Goal: Task Accomplishment & Management: Use online tool/utility

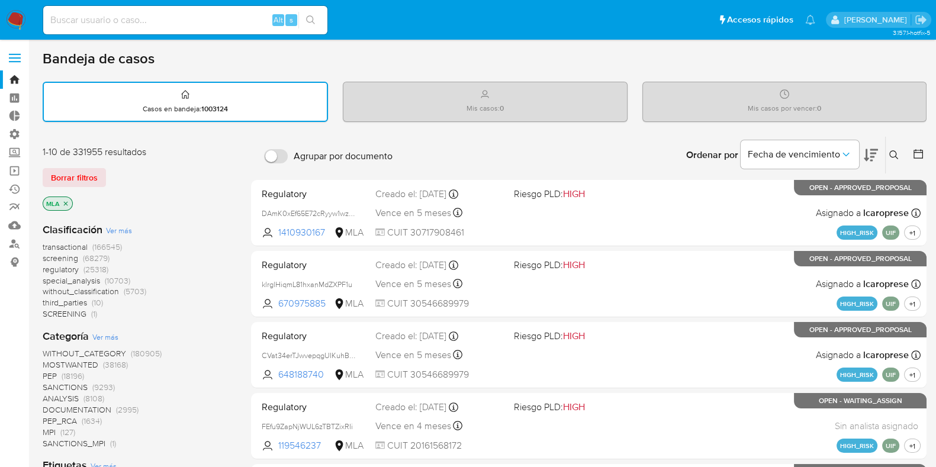
click at [60, 201] on p "MLA" at bounding box center [57, 203] width 29 height 13
click at [66, 202] on icon "close-filter" at bounding box center [65, 203] width 7 height 7
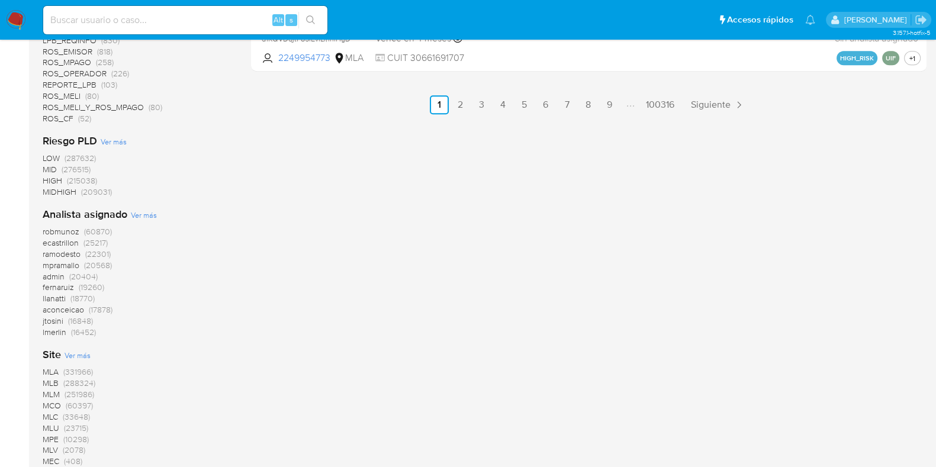
scroll to position [888, 0]
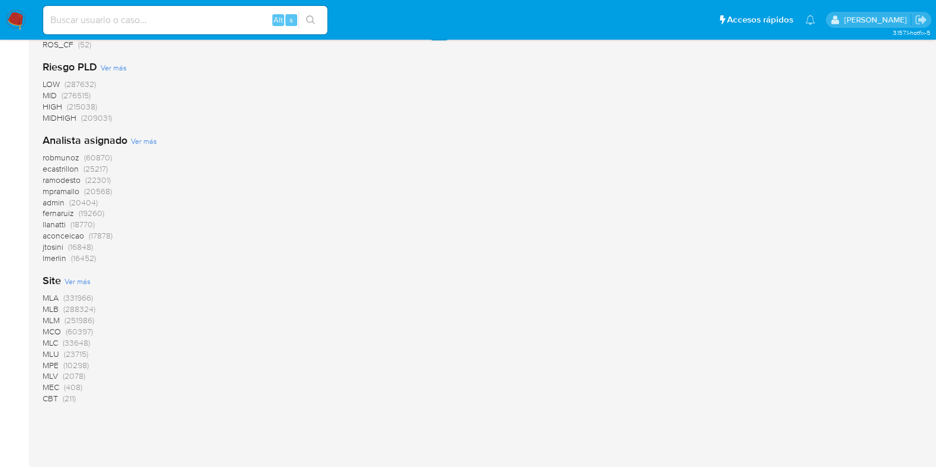
click at [55, 341] on span "MLC" at bounding box center [50, 343] width 15 height 12
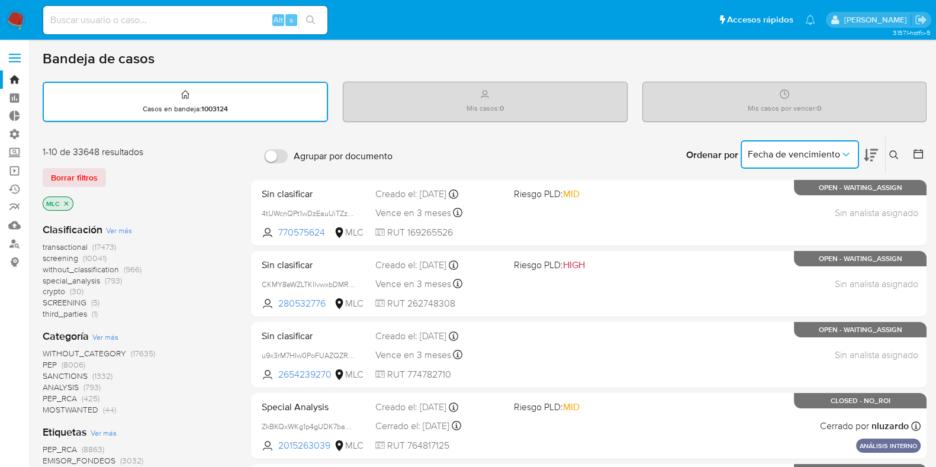
click at [838, 155] on span "Fecha de vencimiento" at bounding box center [794, 155] width 92 height 12
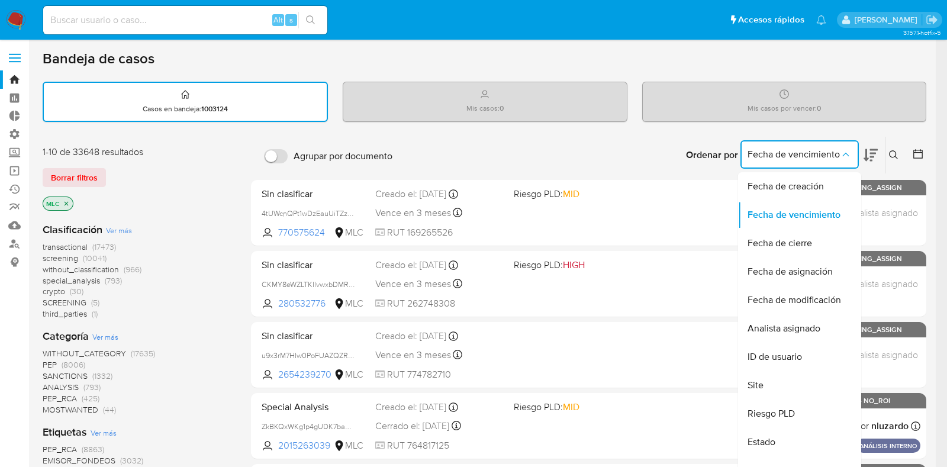
click at [910, 152] on div at bounding box center [915, 155] width 21 height 37
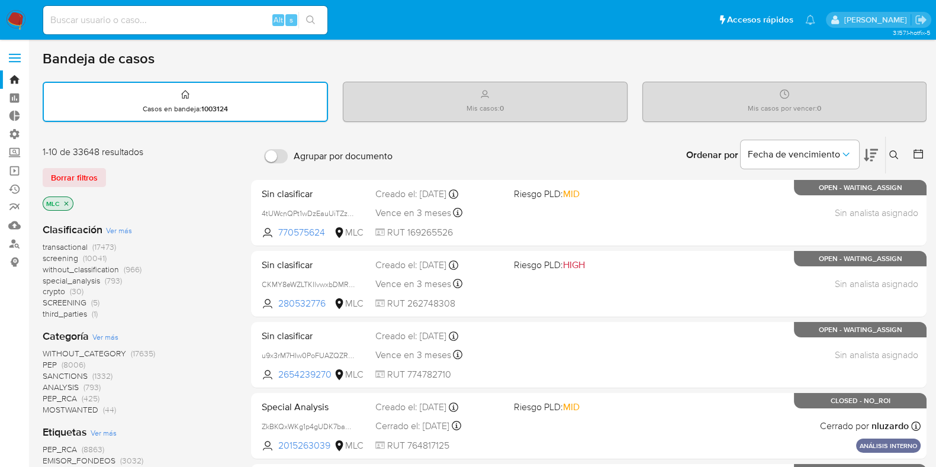
click at [919, 152] on icon at bounding box center [918, 154] width 12 height 12
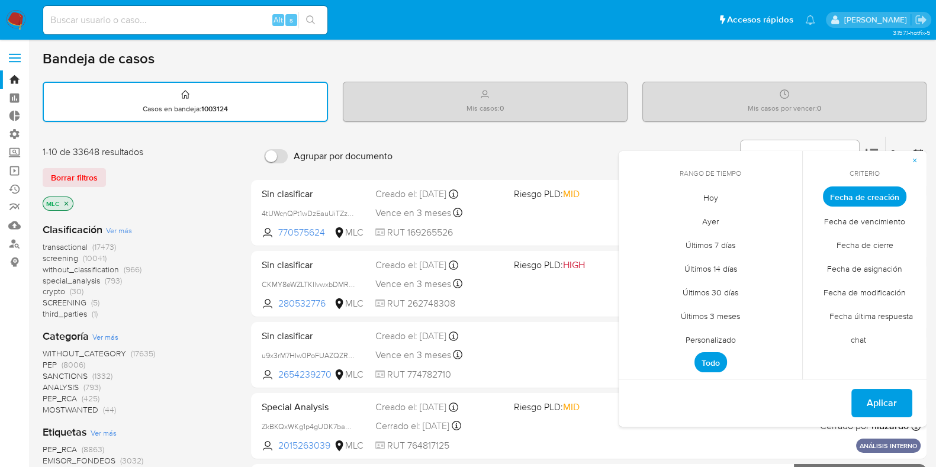
click at [864, 200] on span "Fecha de creación" at bounding box center [864, 197] width 83 height 20
click at [721, 351] on li "Todo" at bounding box center [710, 363] width 84 height 24
click at [719, 342] on span "Personalizado" at bounding box center [710, 339] width 75 height 24
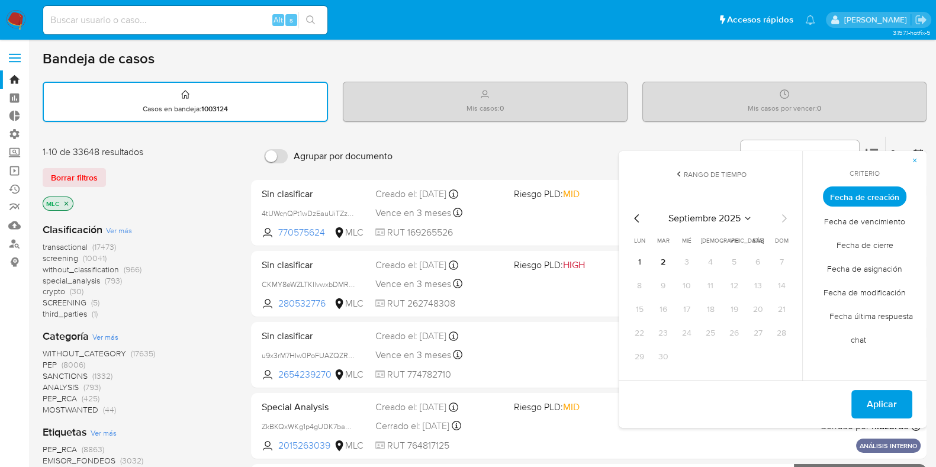
click at [642, 217] on icon "Mes anterior" at bounding box center [637, 218] width 14 height 14
click at [637, 217] on icon "Mes anterior" at bounding box center [637, 218] width 14 height 14
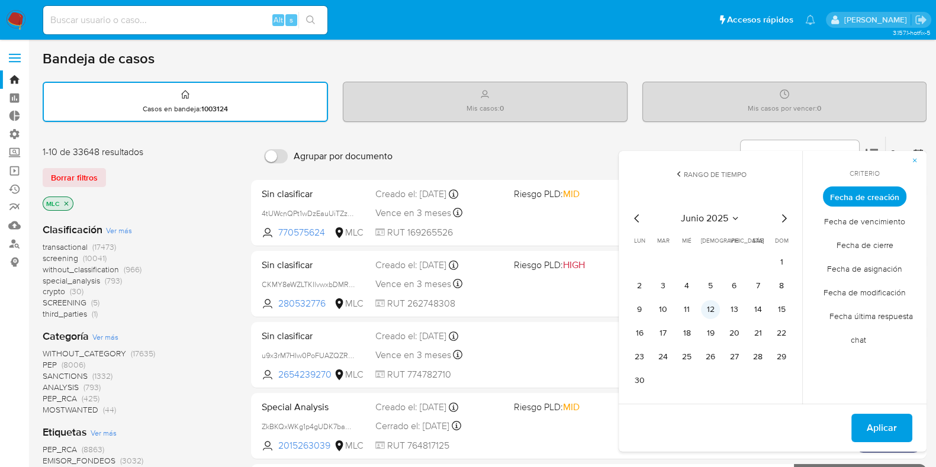
click at [709, 312] on button "12" at bounding box center [710, 309] width 19 height 19
click at [710, 307] on button "12" at bounding box center [710, 309] width 19 height 19
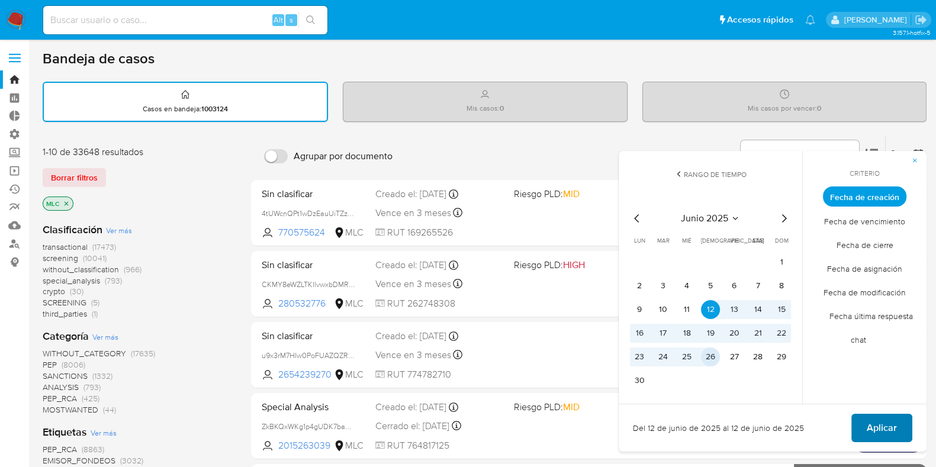
click at [870, 430] on span "Aplicar" at bounding box center [882, 428] width 30 height 26
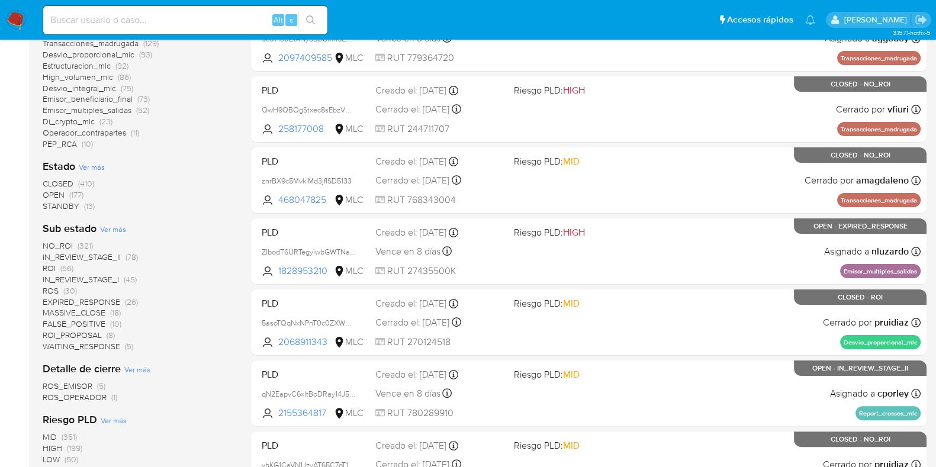
scroll to position [296, 0]
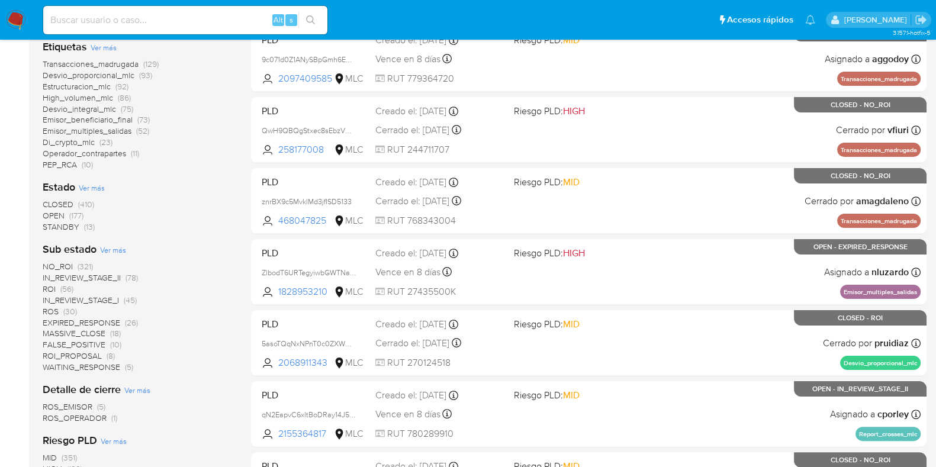
click at [63, 227] on span "STANDBY" at bounding box center [61, 227] width 37 height 12
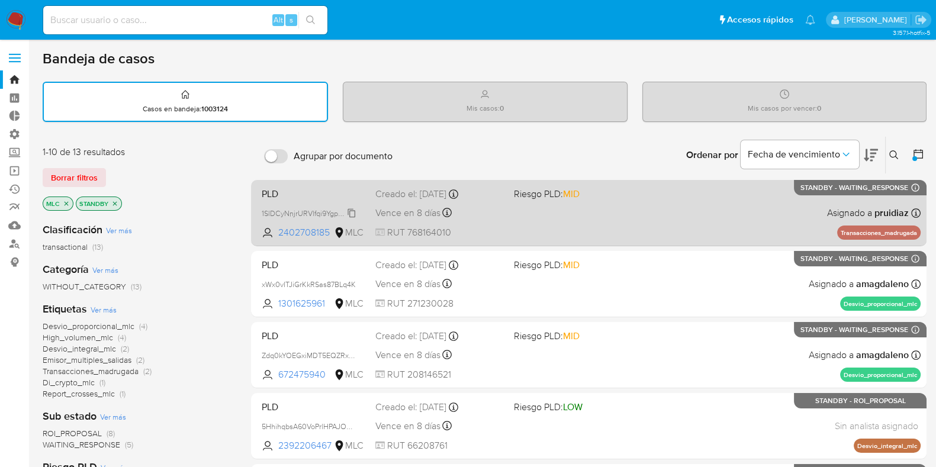
click at [352, 212] on icon at bounding box center [351, 212] width 9 height 9
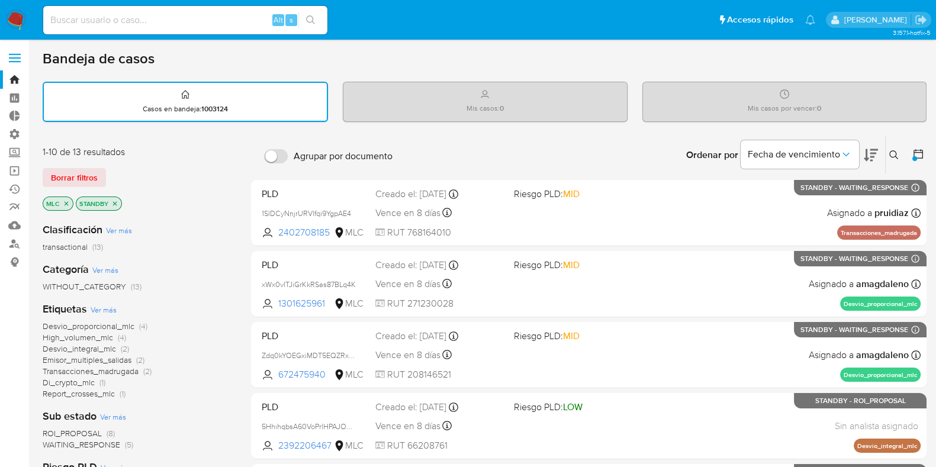
click at [496, 24] on ul "Pausado Ver notificaciones Alt s Accesos rápidos Presiona las siguientes teclas…" at bounding box center [429, 20] width 784 height 30
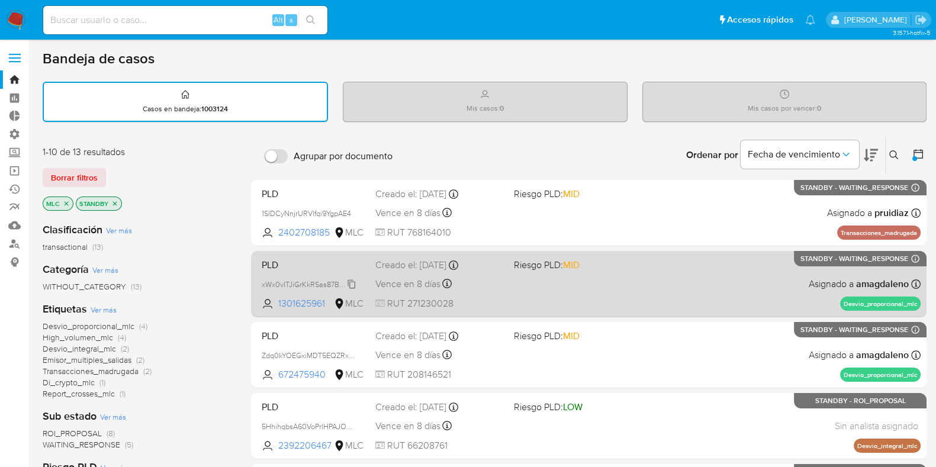
click at [351, 283] on span "xWx0vITJiGrKkRSas87BLq4K" at bounding box center [309, 283] width 94 height 13
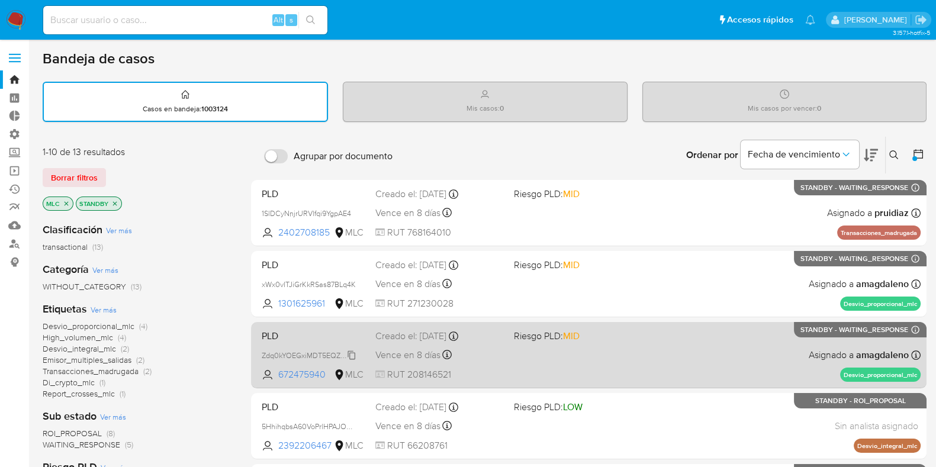
click at [349, 352] on span "Zdq0kYOEGxiMDT5EQZRxPwqe" at bounding box center [314, 354] width 105 height 13
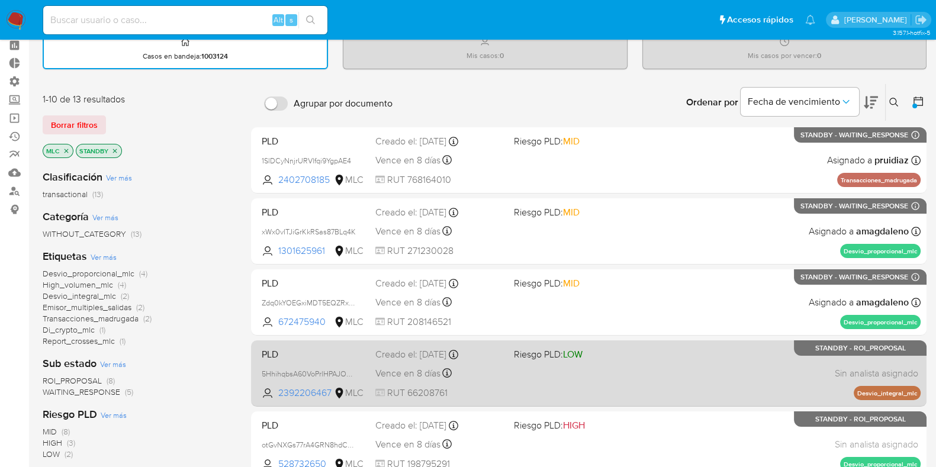
scroll to position [73, 0]
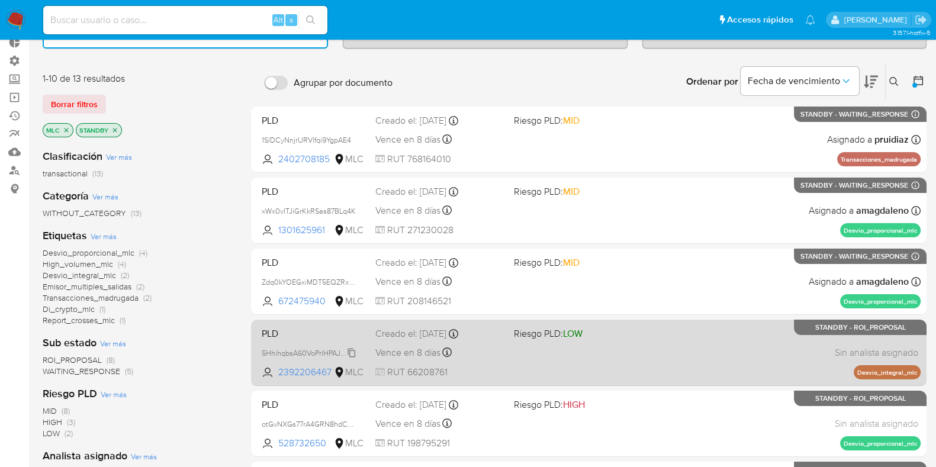
click at [349, 352] on span "5HhihqbsA60VoPrlHPAJOaar" at bounding box center [309, 352] width 95 height 13
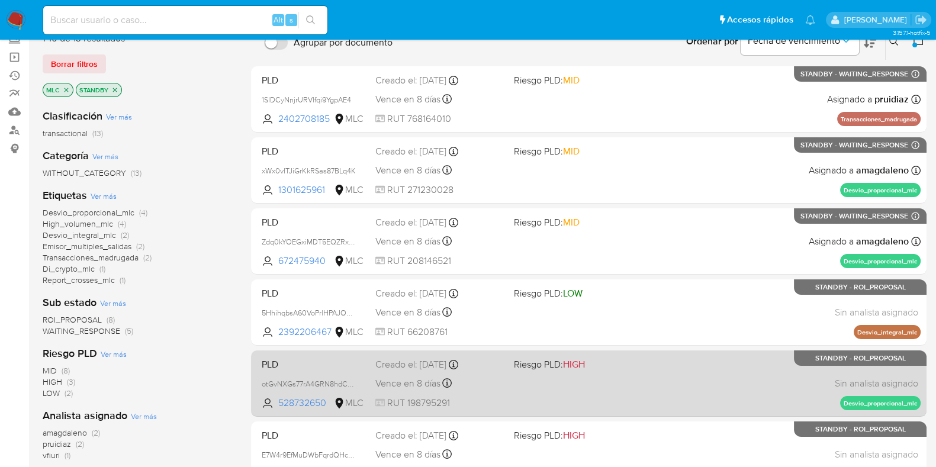
scroll to position [147, 0]
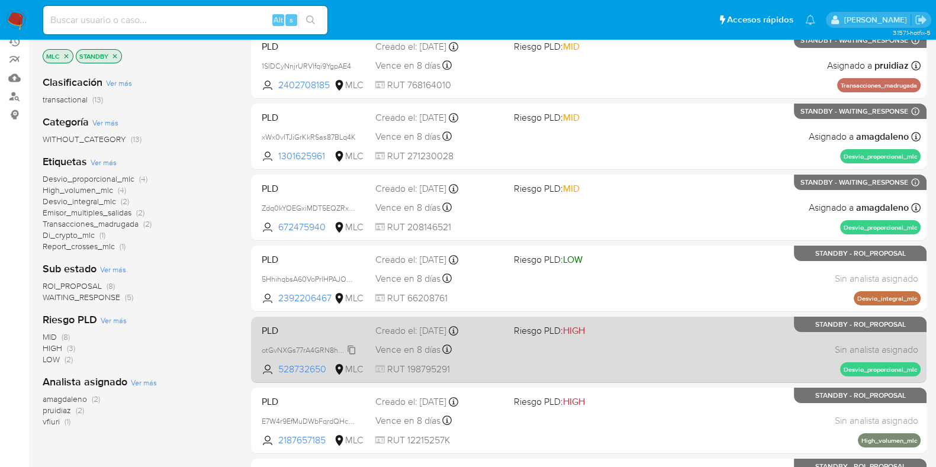
click at [351, 349] on span "otGvNXGs77rA4GRN8hdCDg8P" at bounding box center [314, 349] width 104 height 13
